Goal: Transaction & Acquisition: Purchase product/service

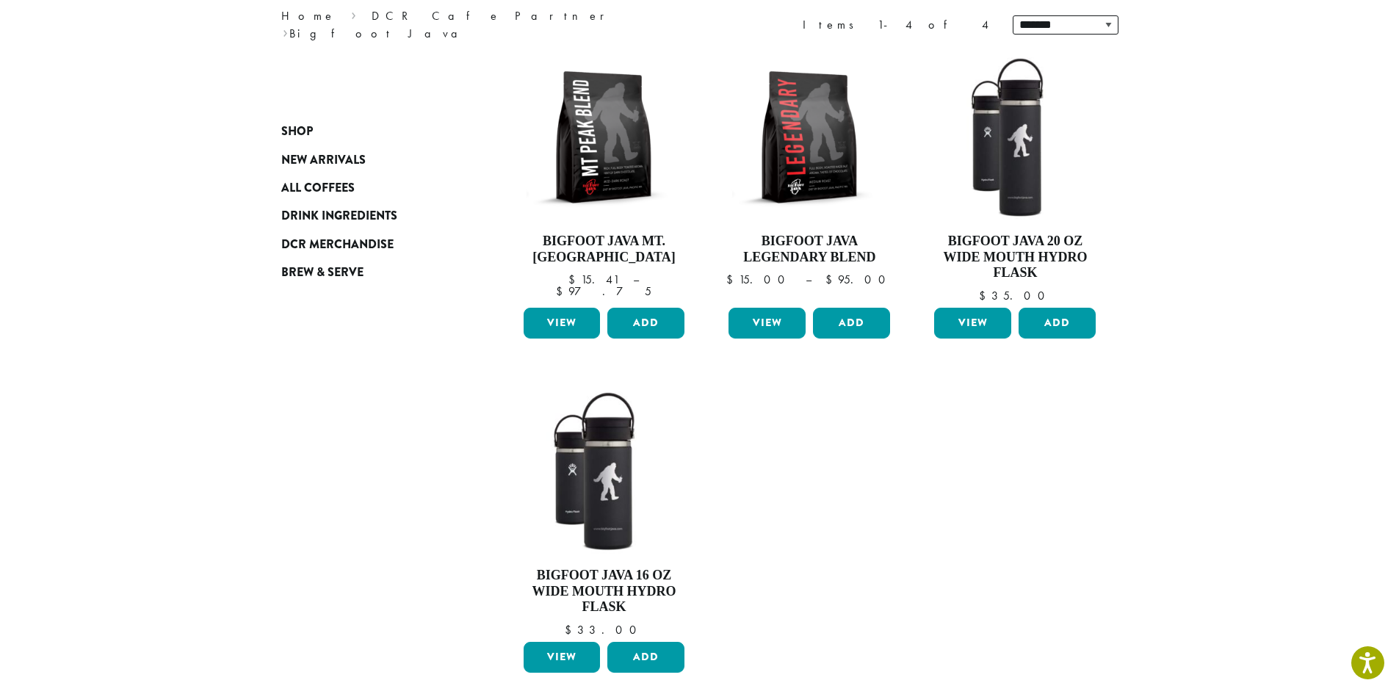
scroll to position [202, 0]
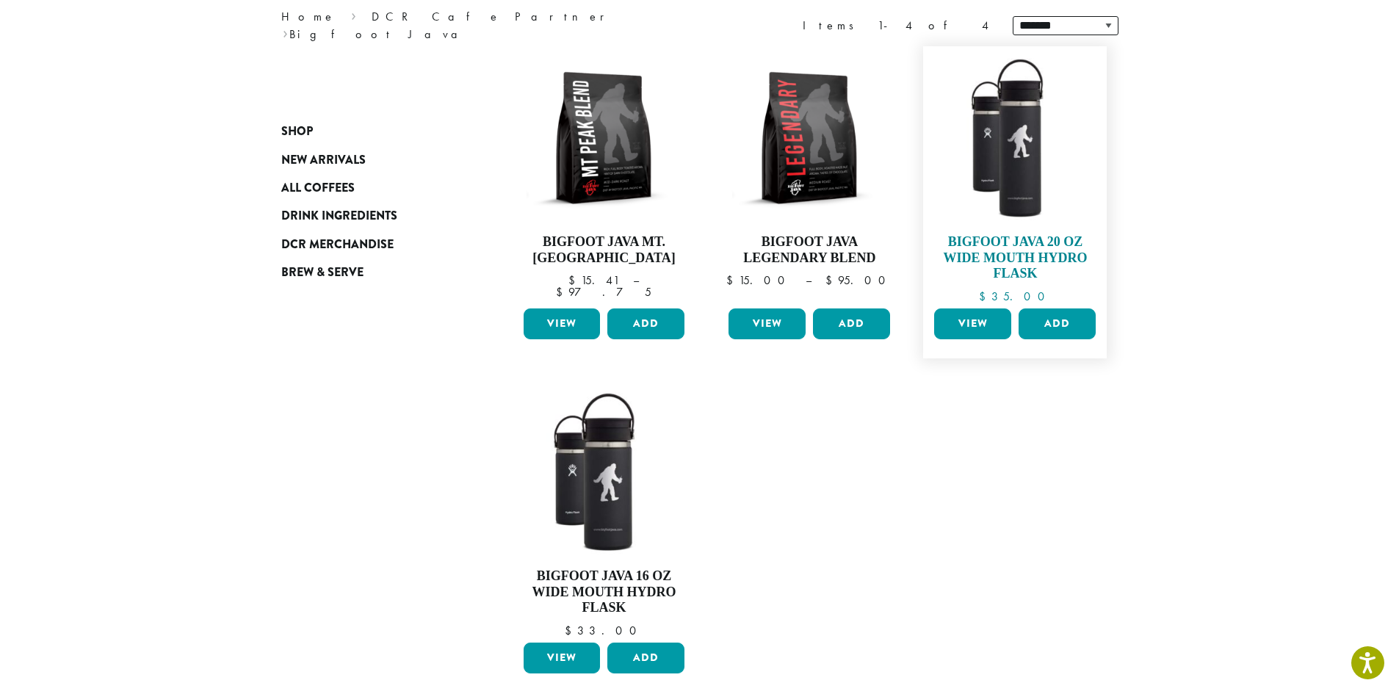
click at [1006, 177] on img at bounding box center [1014, 138] width 169 height 169
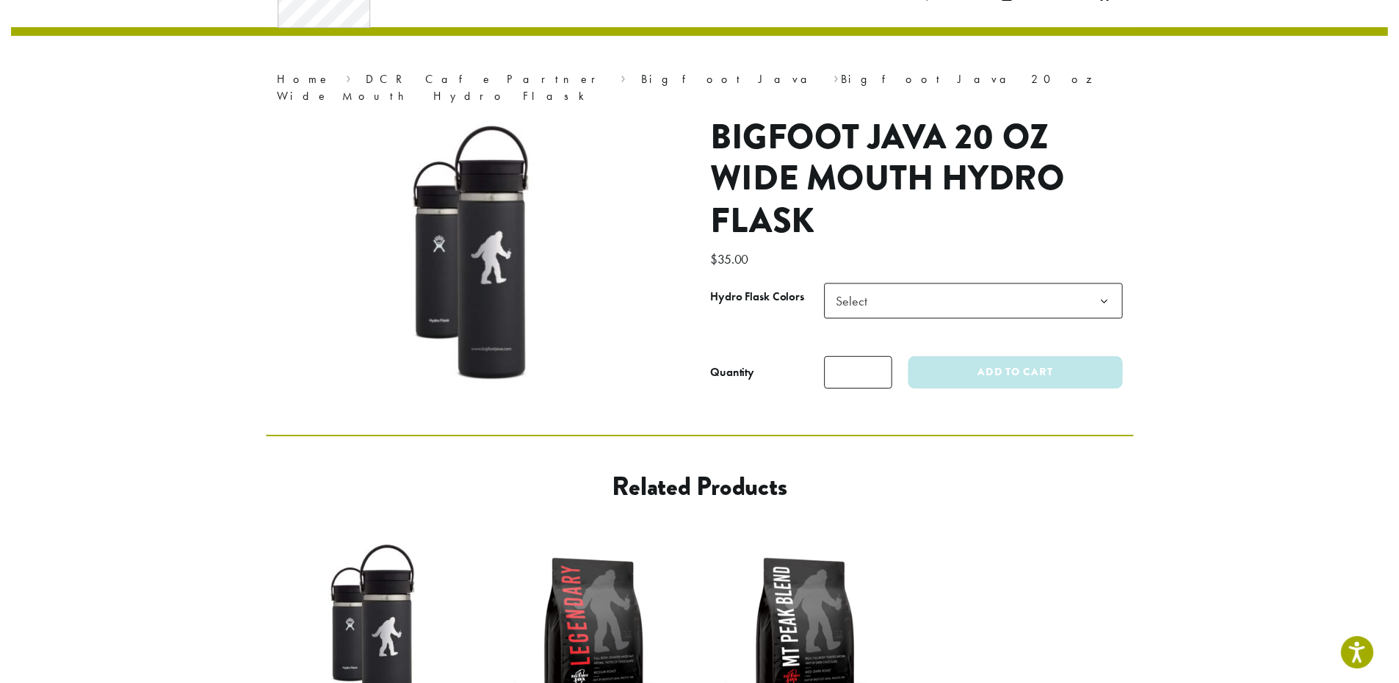
scroll to position [55, 0]
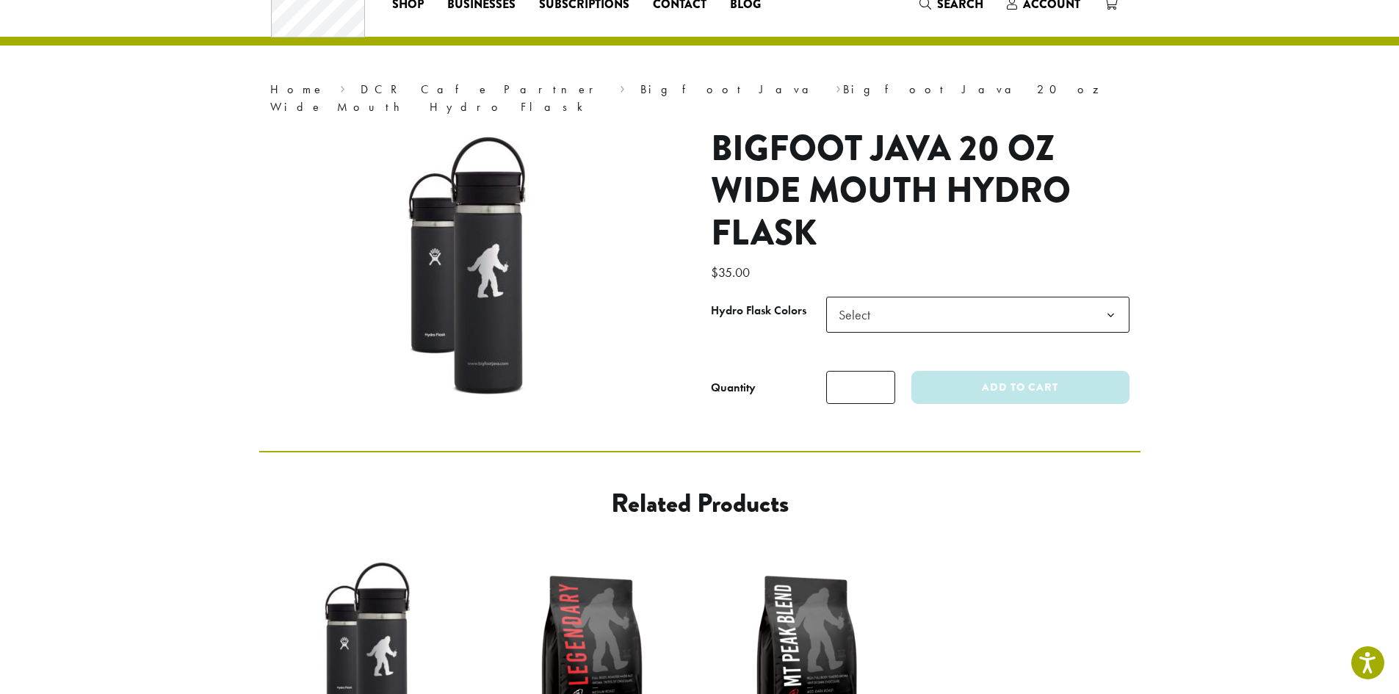
click at [1109, 297] on b at bounding box center [1111, 315] width 36 height 36
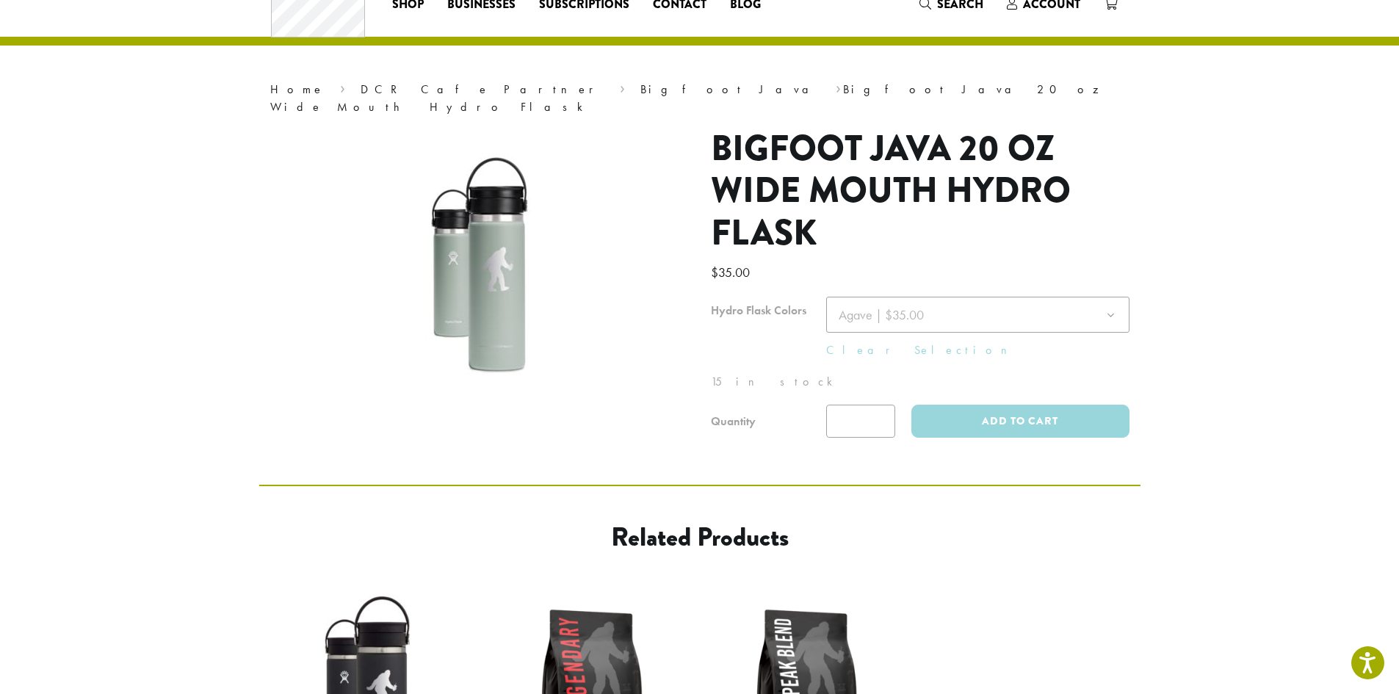
click at [1044, 309] on div at bounding box center [920, 367] width 419 height 141
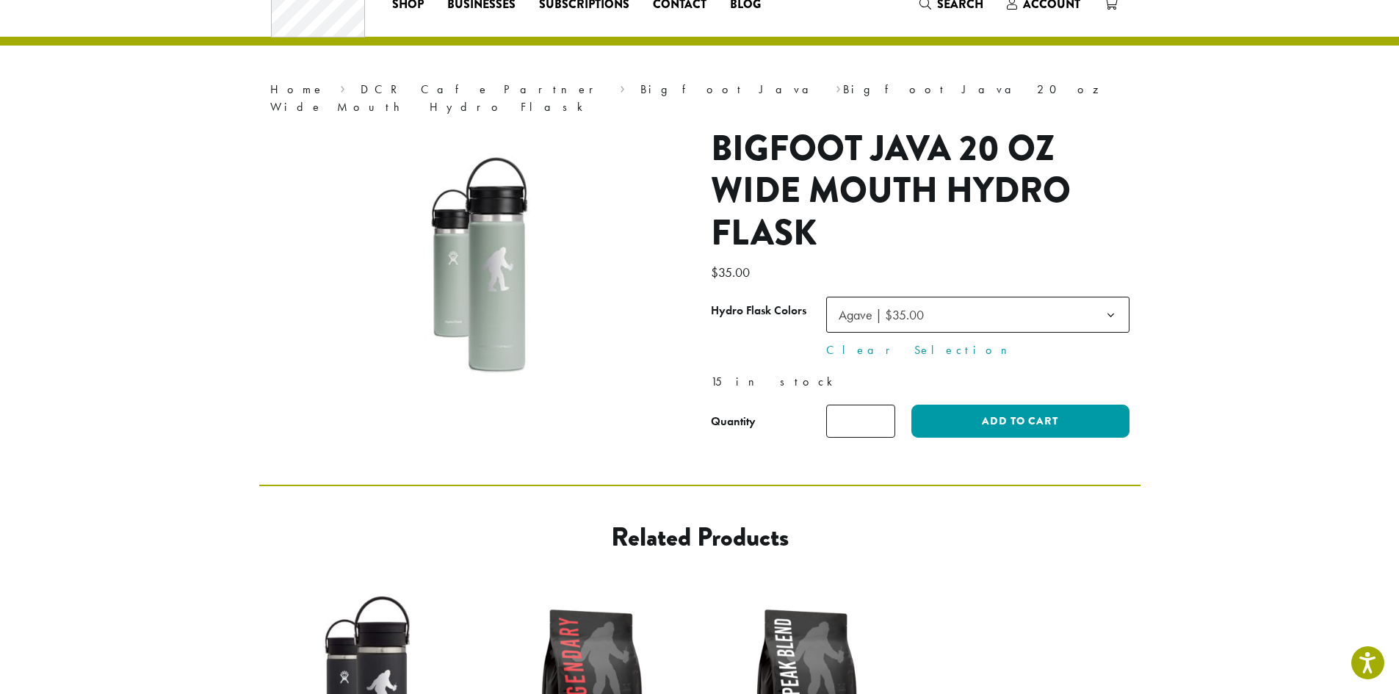
click at [1044, 309] on span "Agave | $35.00" at bounding box center [977, 315] width 303 height 36
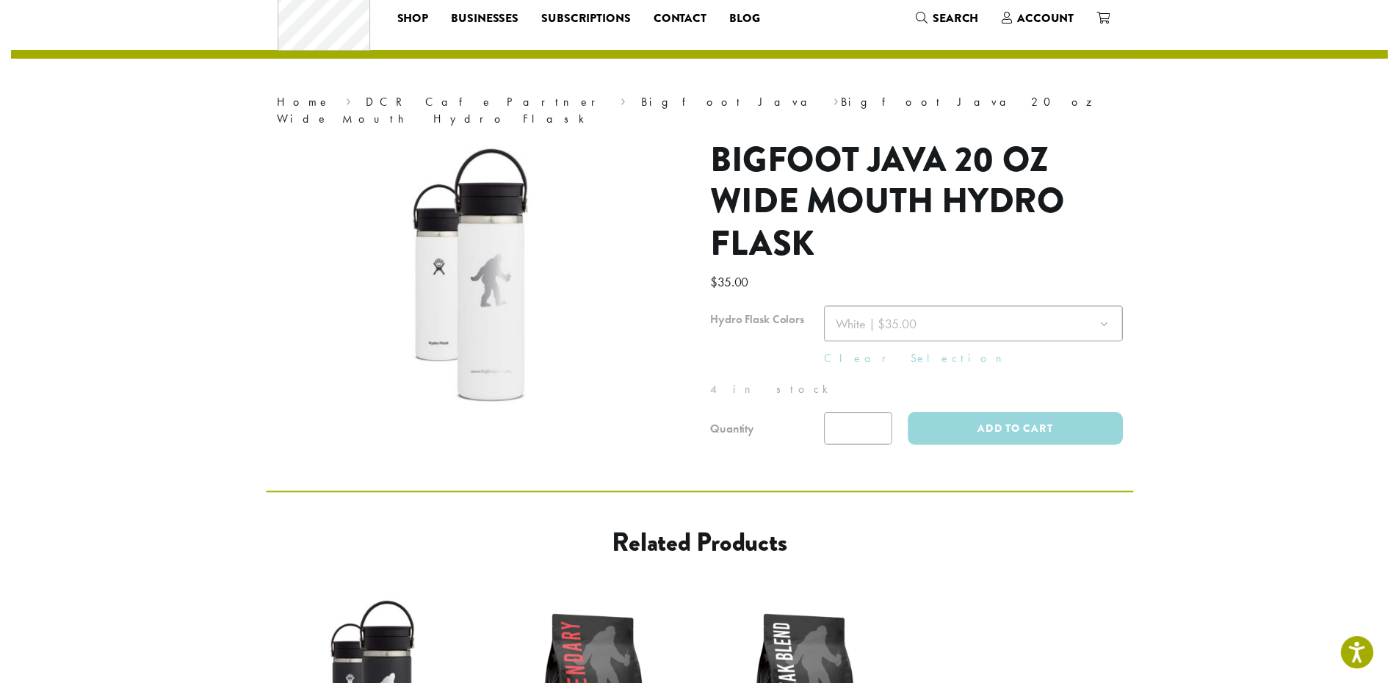
scroll to position [37, 0]
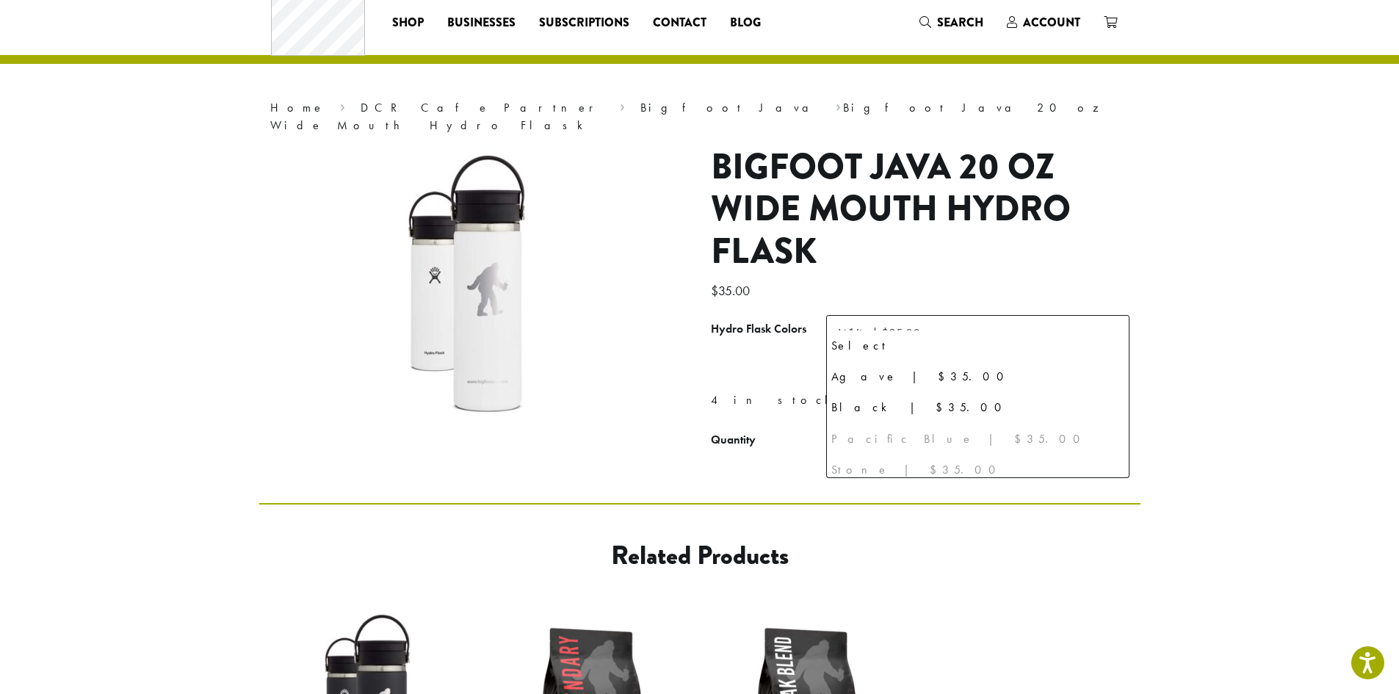
click at [1082, 325] on span "White | $35.00" at bounding box center [977, 333] width 303 height 36
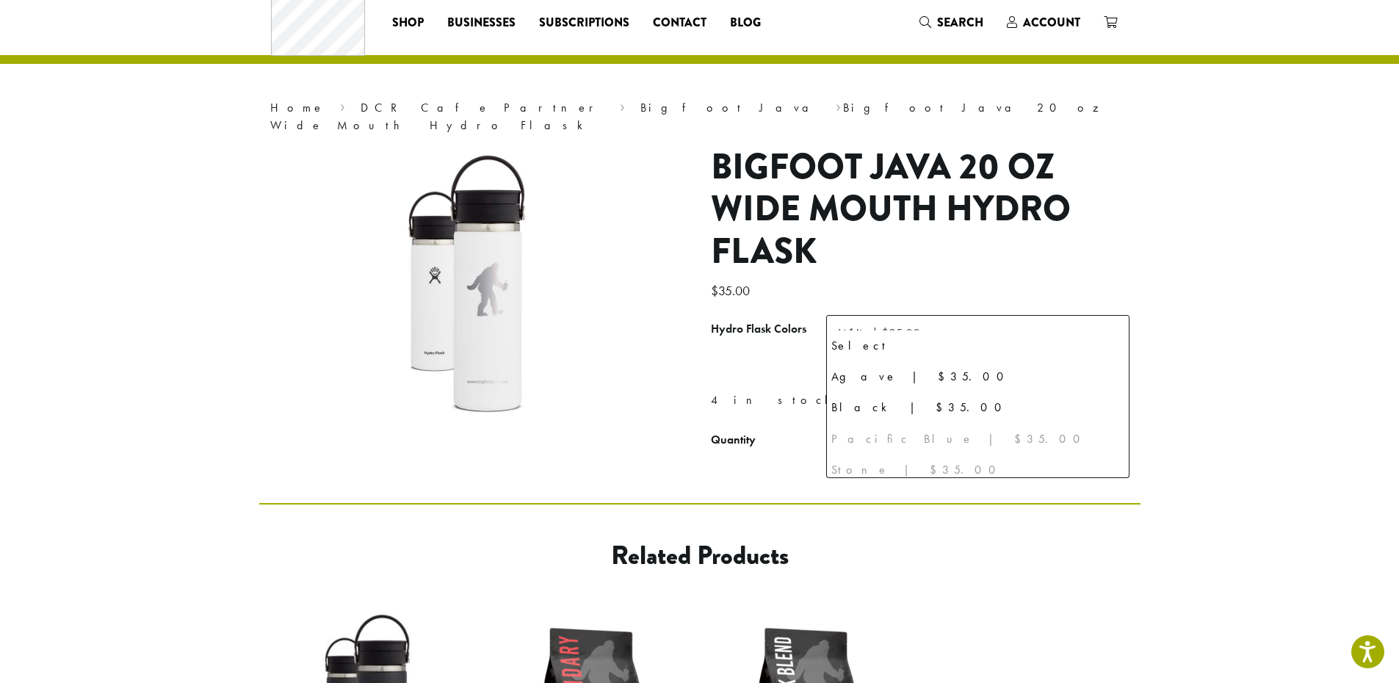
scroll to position [38, 0]
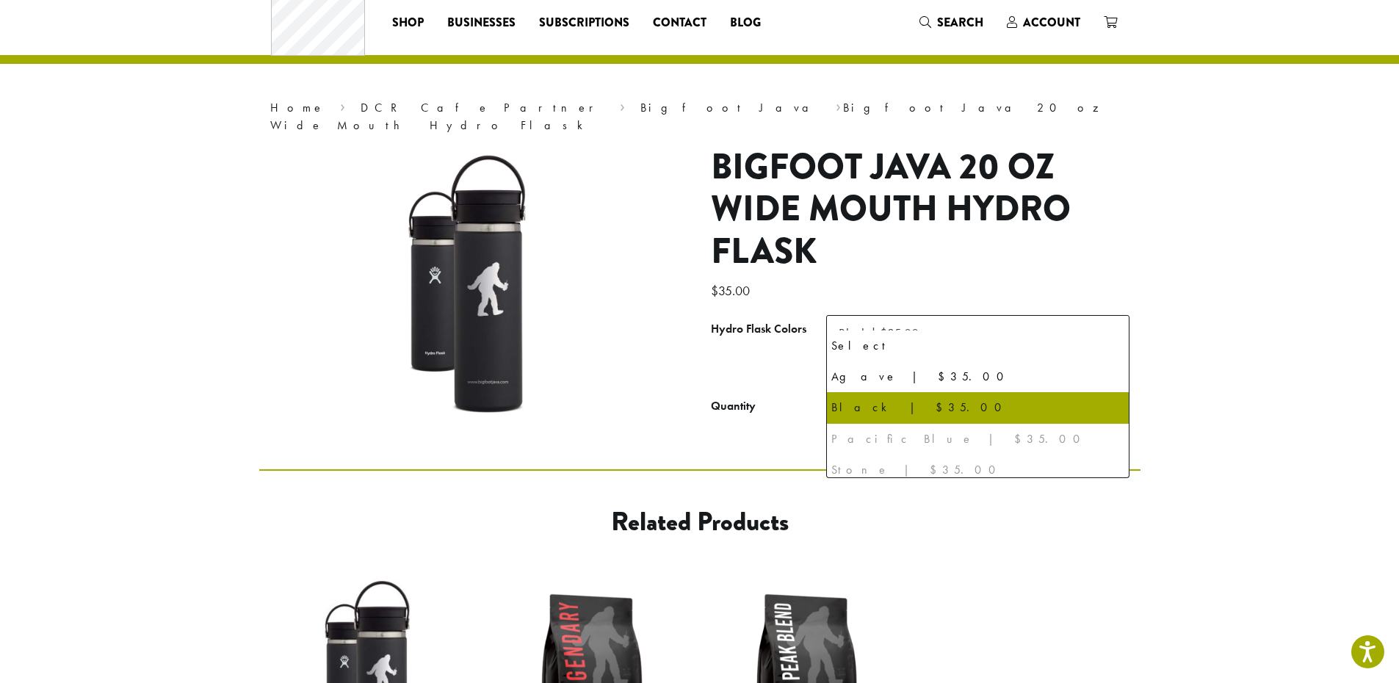
click at [1058, 322] on span "Black | $35.00" at bounding box center [977, 333] width 303 height 36
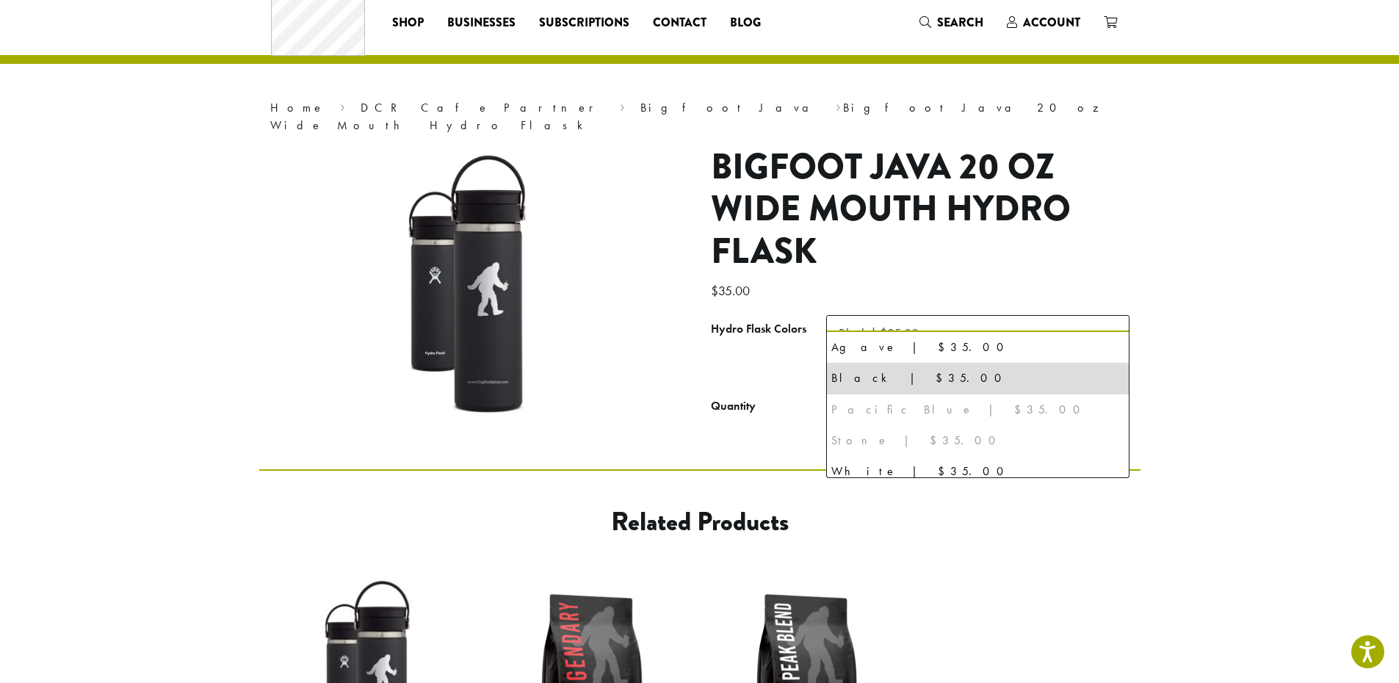
scroll to position [21, 0]
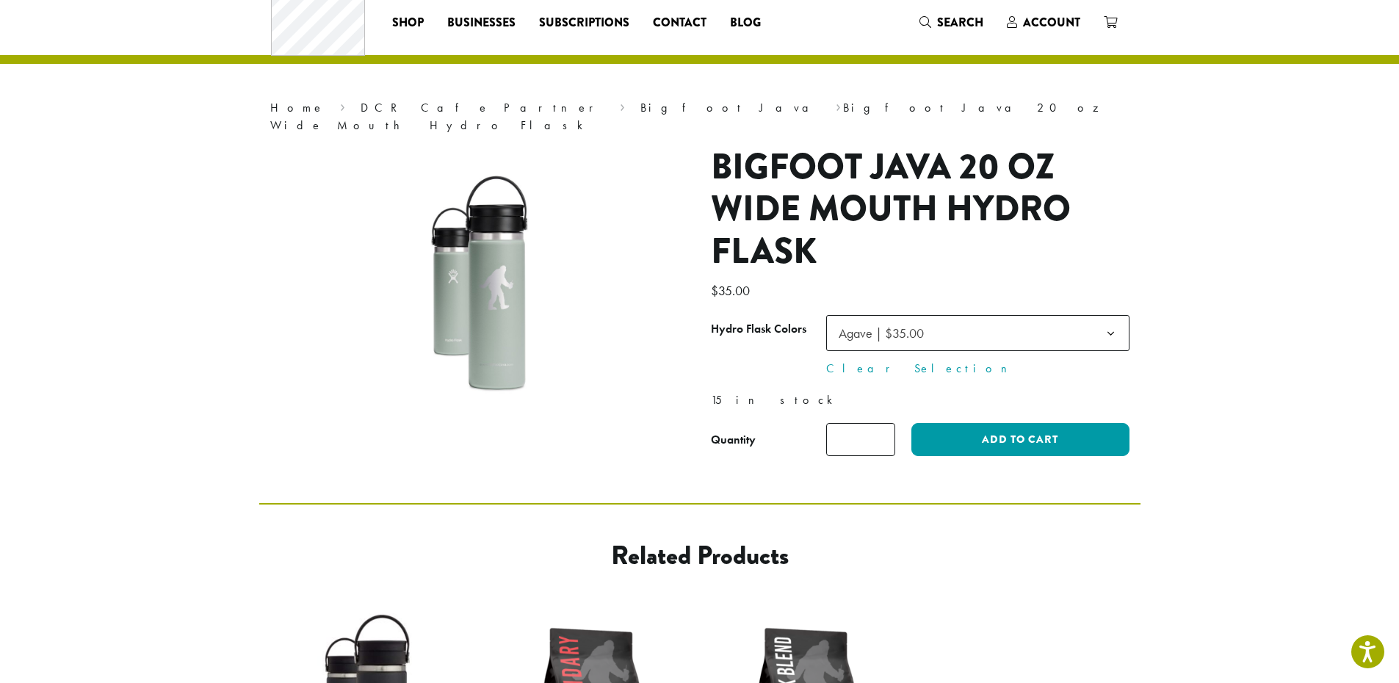
click at [985, 328] on span "Agave | $35.00" at bounding box center [977, 333] width 303 height 36
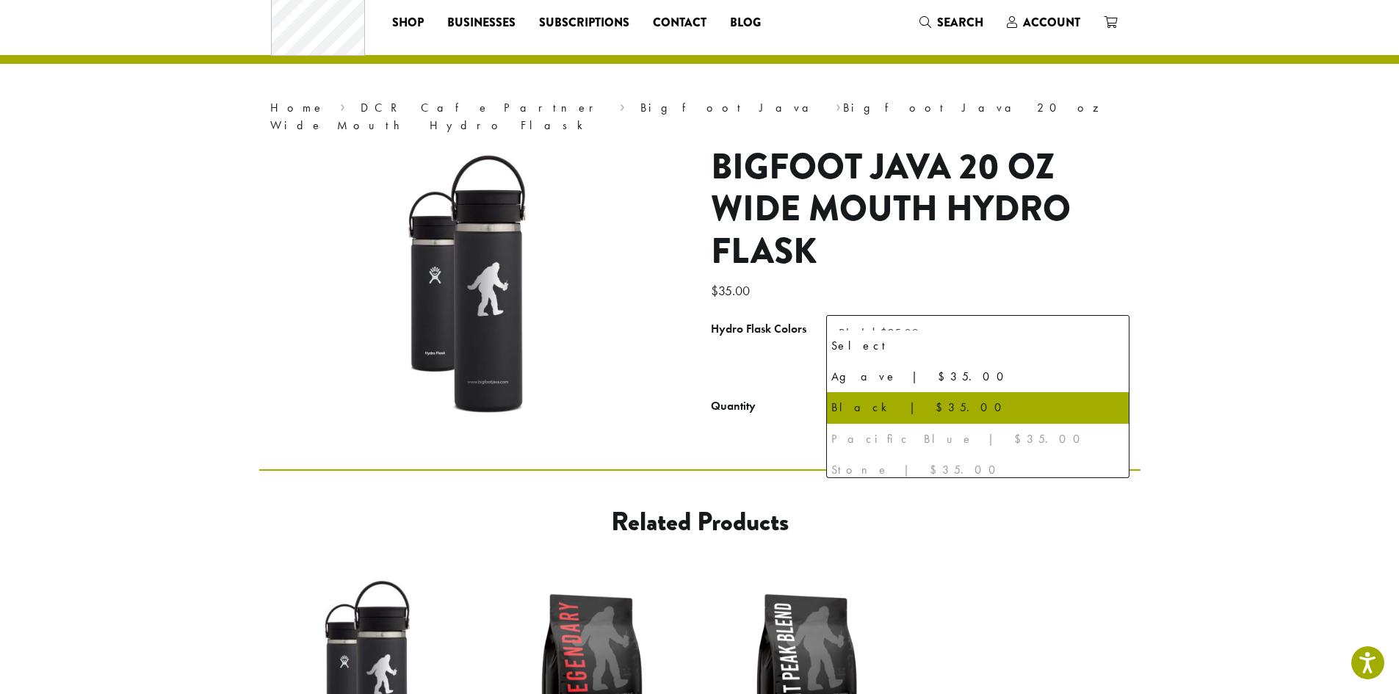
click at [1010, 320] on span "Black | $35.00" at bounding box center [977, 333] width 303 height 36
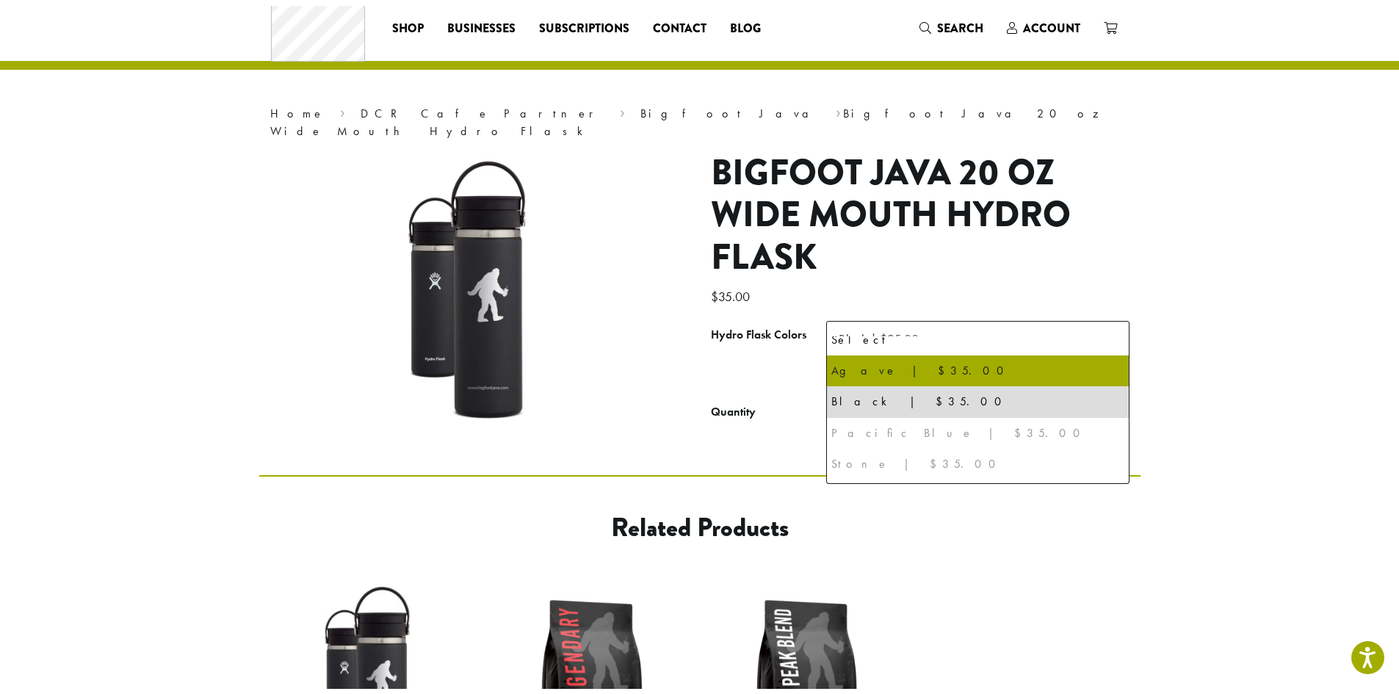
scroll to position [38, 0]
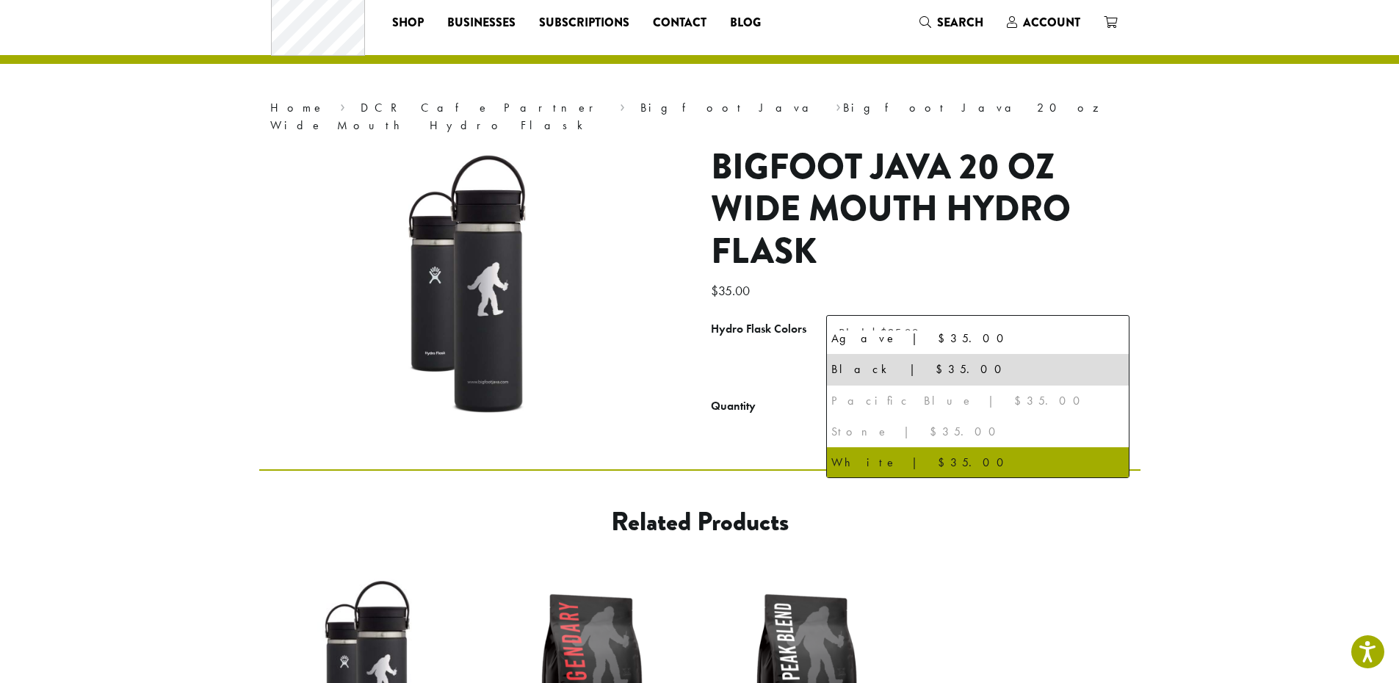
select select "*****"
